Goal: Information Seeking & Learning: Learn about a topic

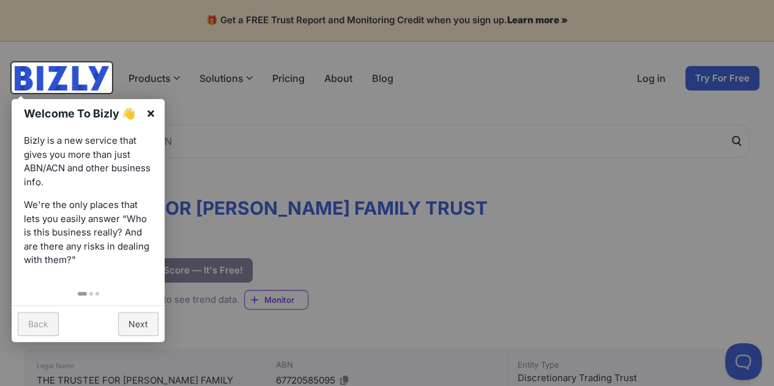
click at [152, 114] on link "×" at bounding box center [151, 113] width 28 height 28
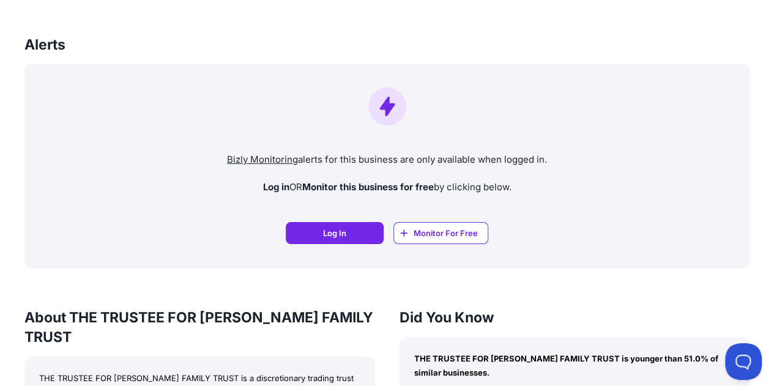
scroll to position [955, 0]
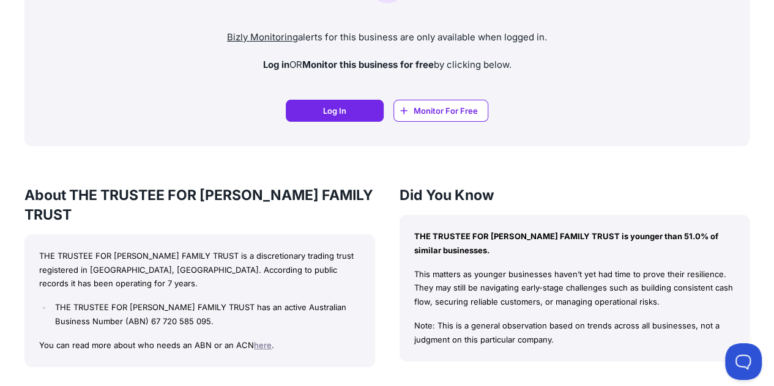
click at [633, 195] on h3 "Did You Know" at bounding box center [575, 195] width 351 height 20
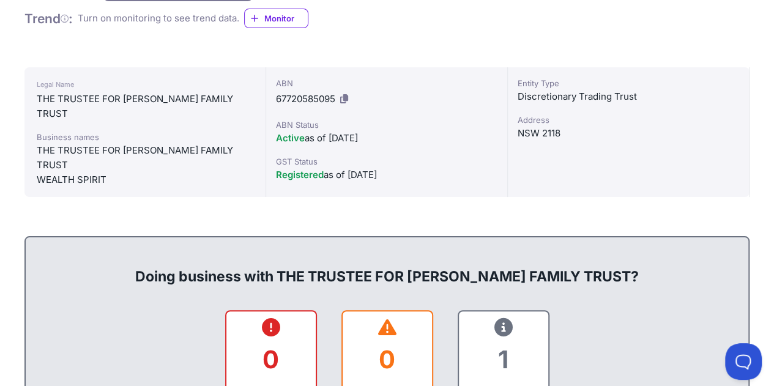
scroll to position [0, 0]
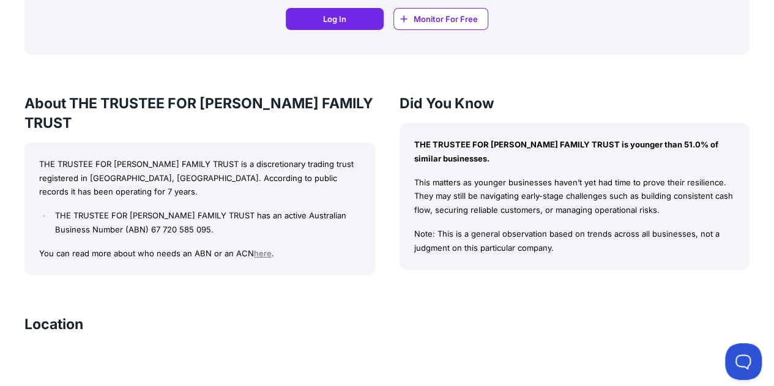
scroll to position [1066, 0]
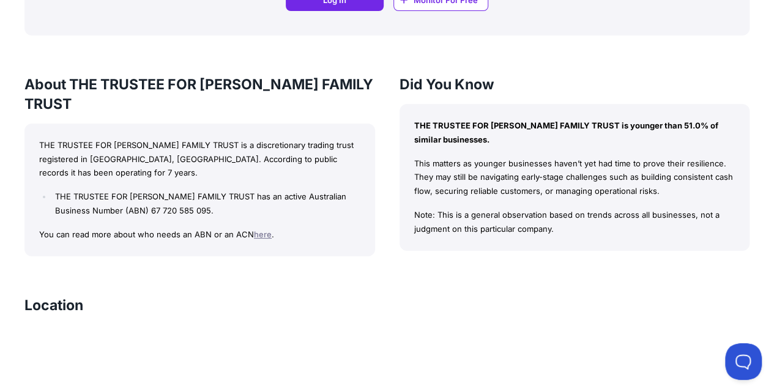
click at [263, 230] on link "here" at bounding box center [263, 235] width 18 height 10
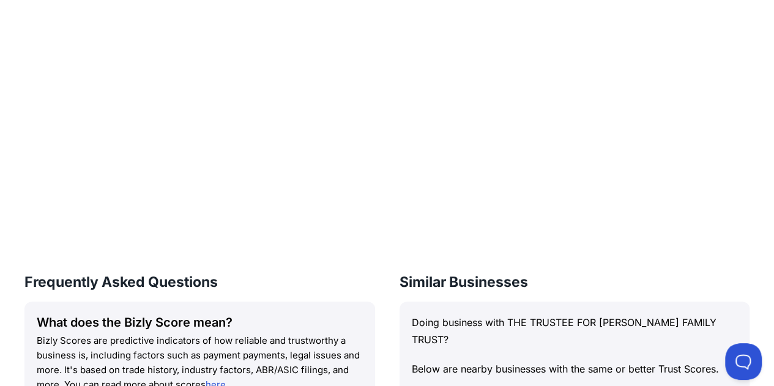
scroll to position [1004, 0]
